Goal: Transaction & Acquisition: Purchase product/service

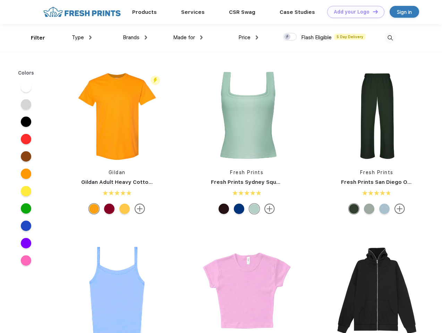
click at [353, 12] on link "Add your Logo Design Tool" at bounding box center [355, 12] width 57 height 12
click at [0, 0] on div "Design Tool" at bounding box center [0, 0] width 0 height 0
click at [372, 11] on link "Add your Logo Design Tool" at bounding box center [355, 12] width 57 height 12
click at [33, 38] on div "Filter" at bounding box center [38, 38] width 14 height 8
click at [82, 37] on span "Type" at bounding box center [78, 37] width 12 height 6
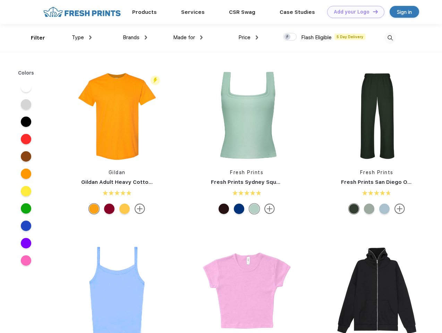
click at [135, 37] on span "Brands" at bounding box center [131, 37] width 17 height 6
click at [188, 37] on span "Made for" at bounding box center [184, 37] width 22 height 6
click at [248, 37] on span "Price" at bounding box center [244, 37] width 12 height 6
click at [290, 37] on div at bounding box center [290, 37] width 14 height 8
click at [287, 37] on input "checkbox" at bounding box center [285, 35] width 5 height 5
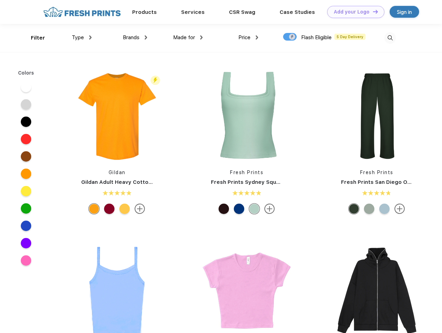
click at [390, 38] on img at bounding box center [389, 37] width 11 height 11
